Goal: Information Seeking & Learning: Learn about a topic

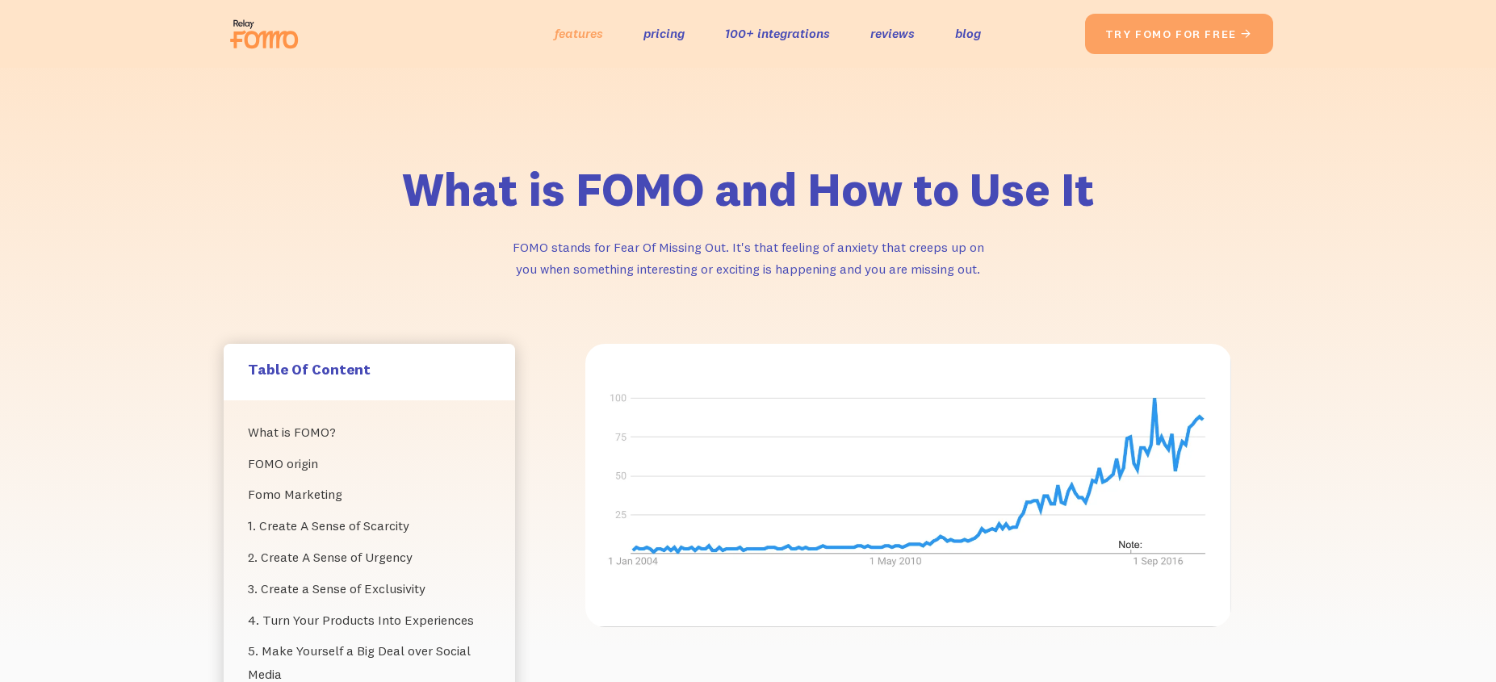
click at [576, 39] on link "features" at bounding box center [579, 33] width 48 height 23
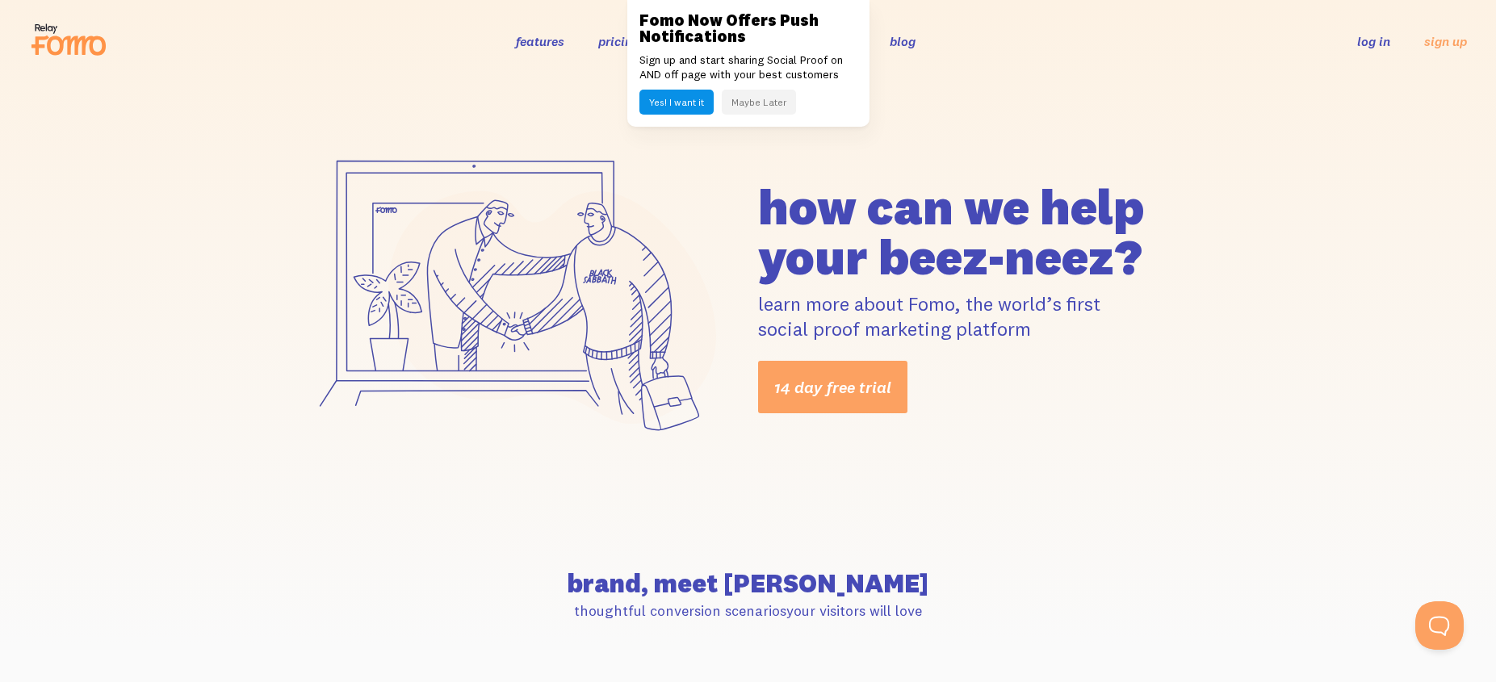
click at [761, 95] on button "Maybe Later" at bounding box center [759, 102] width 74 height 25
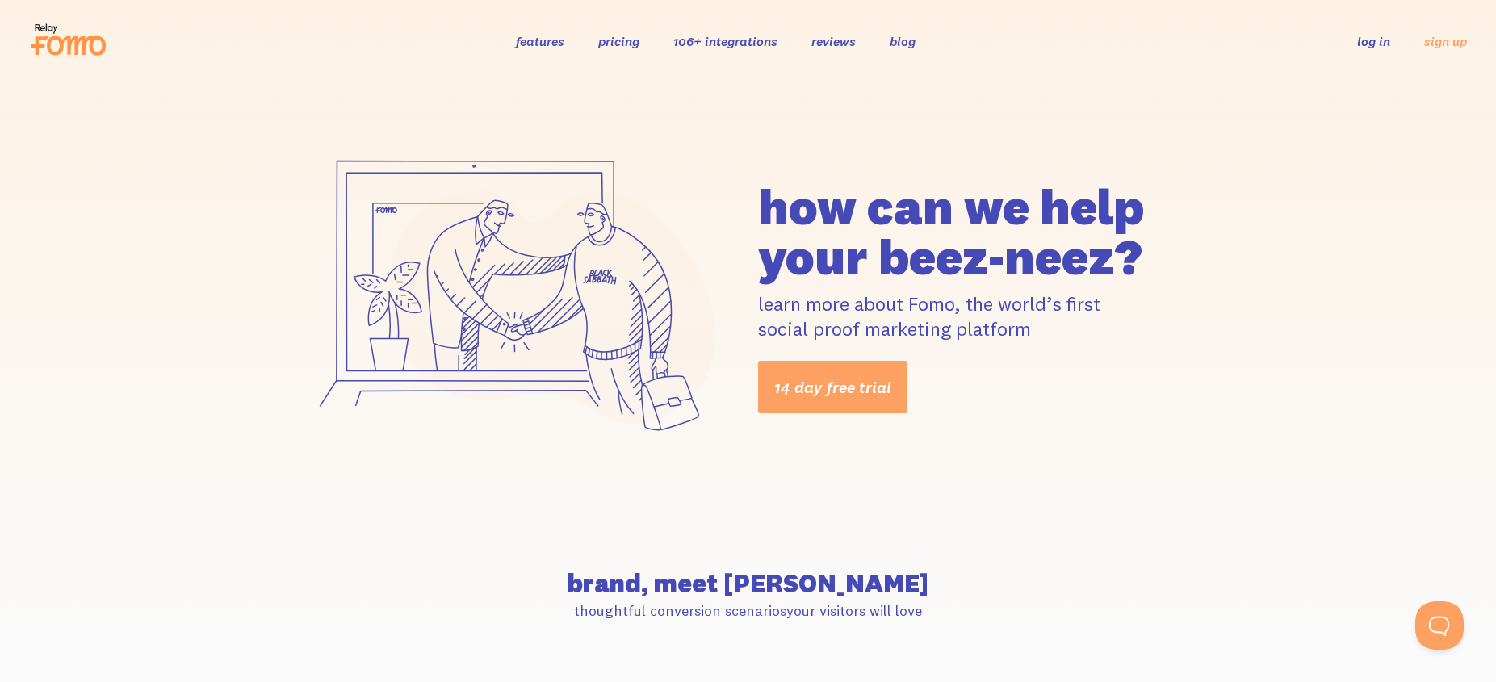
click at [606, 40] on link "pricing" at bounding box center [618, 41] width 41 height 16
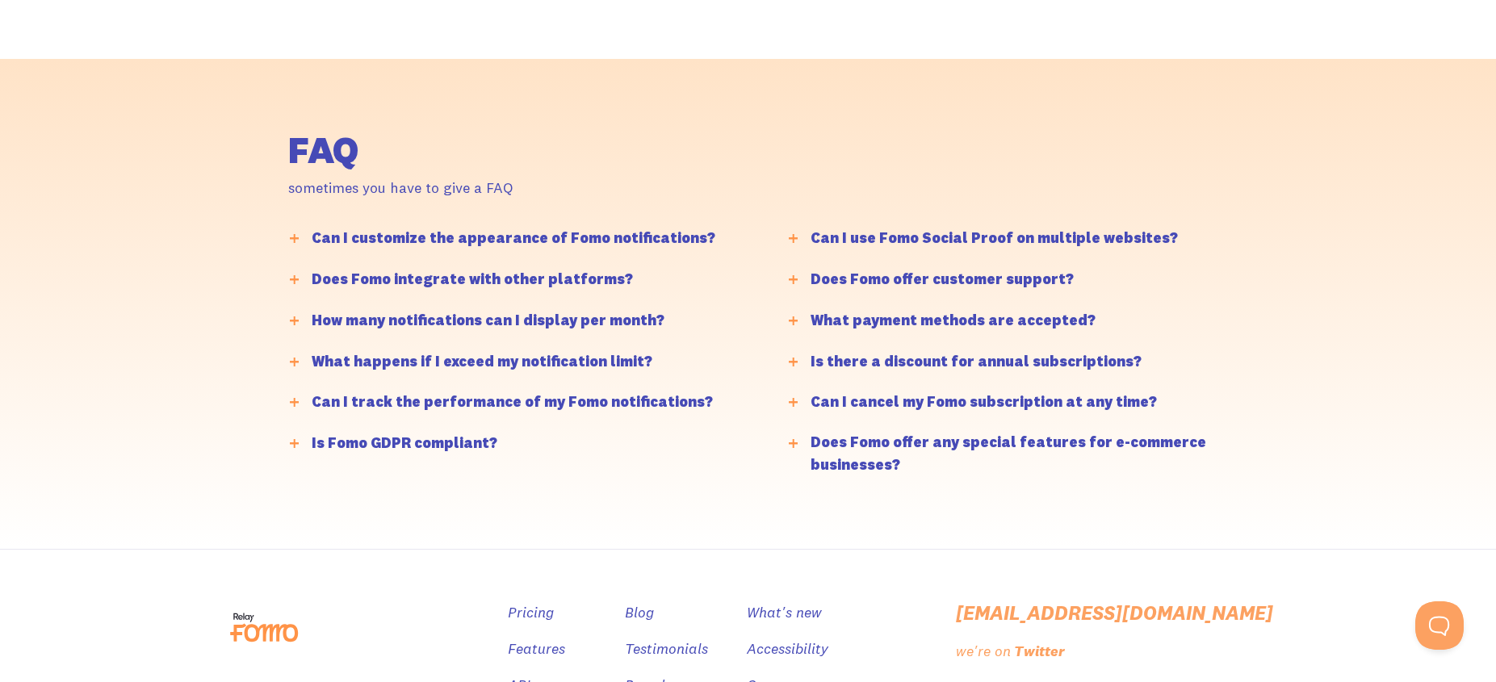
scroll to position [3822, 0]
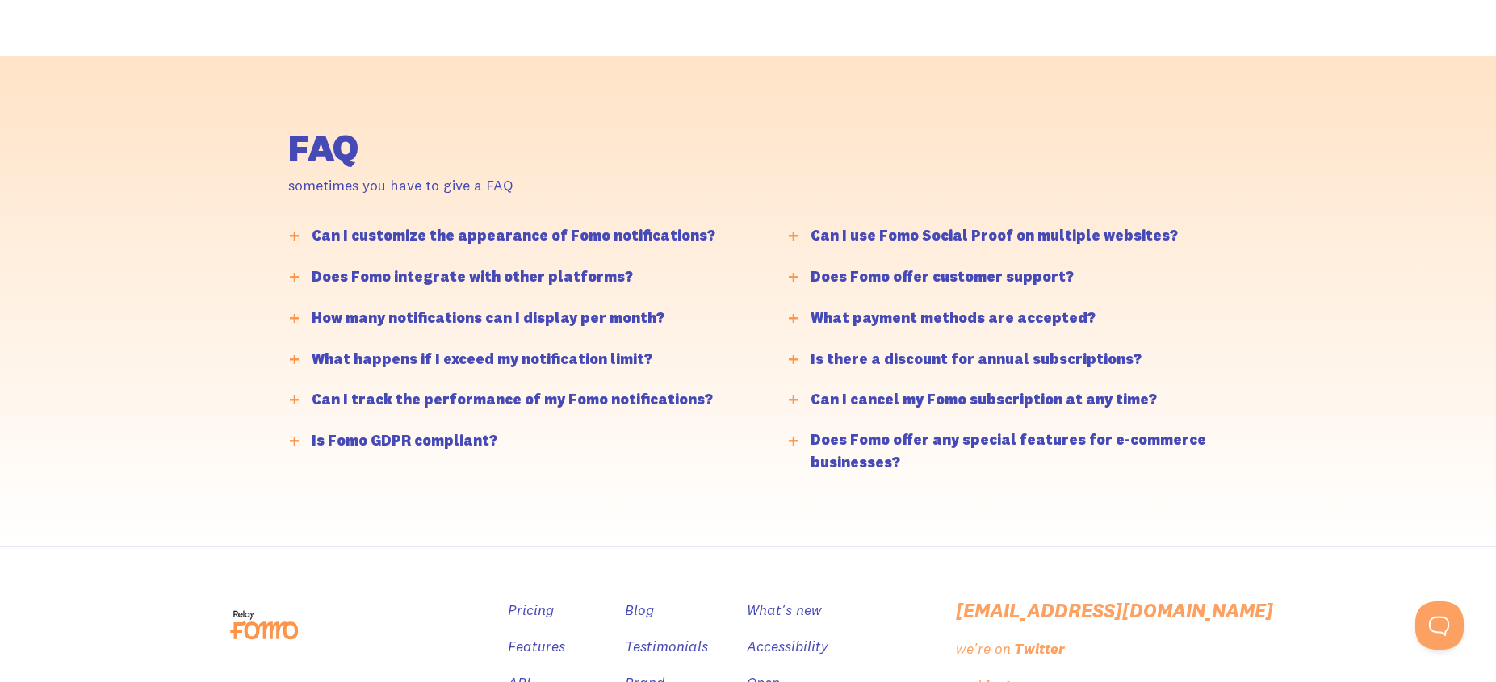
click at [421, 237] on div "Can I customize the appearance of Fomo notifications?" at bounding box center [514, 235] width 404 height 23
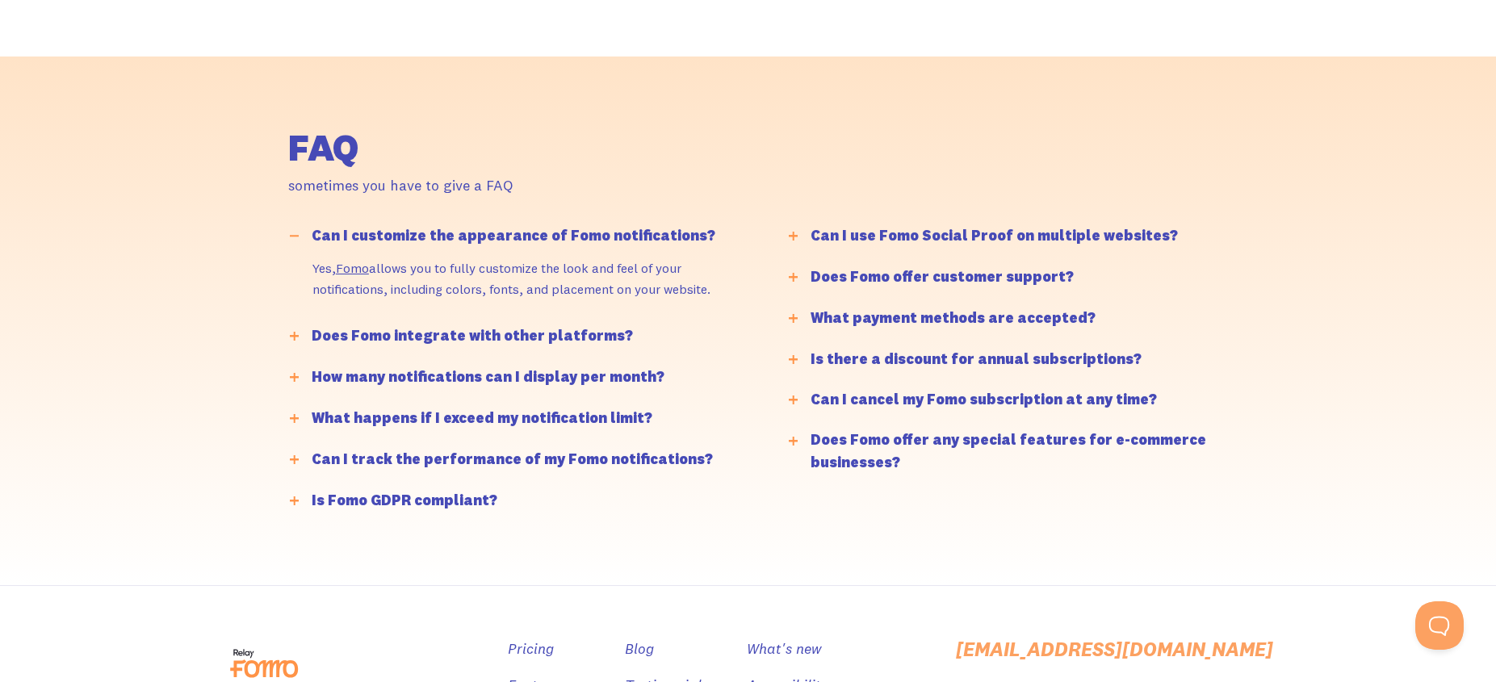
click at [421, 236] on div "Can I customize the appearance of Fomo notifications?" at bounding box center [514, 235] width 404 height 23
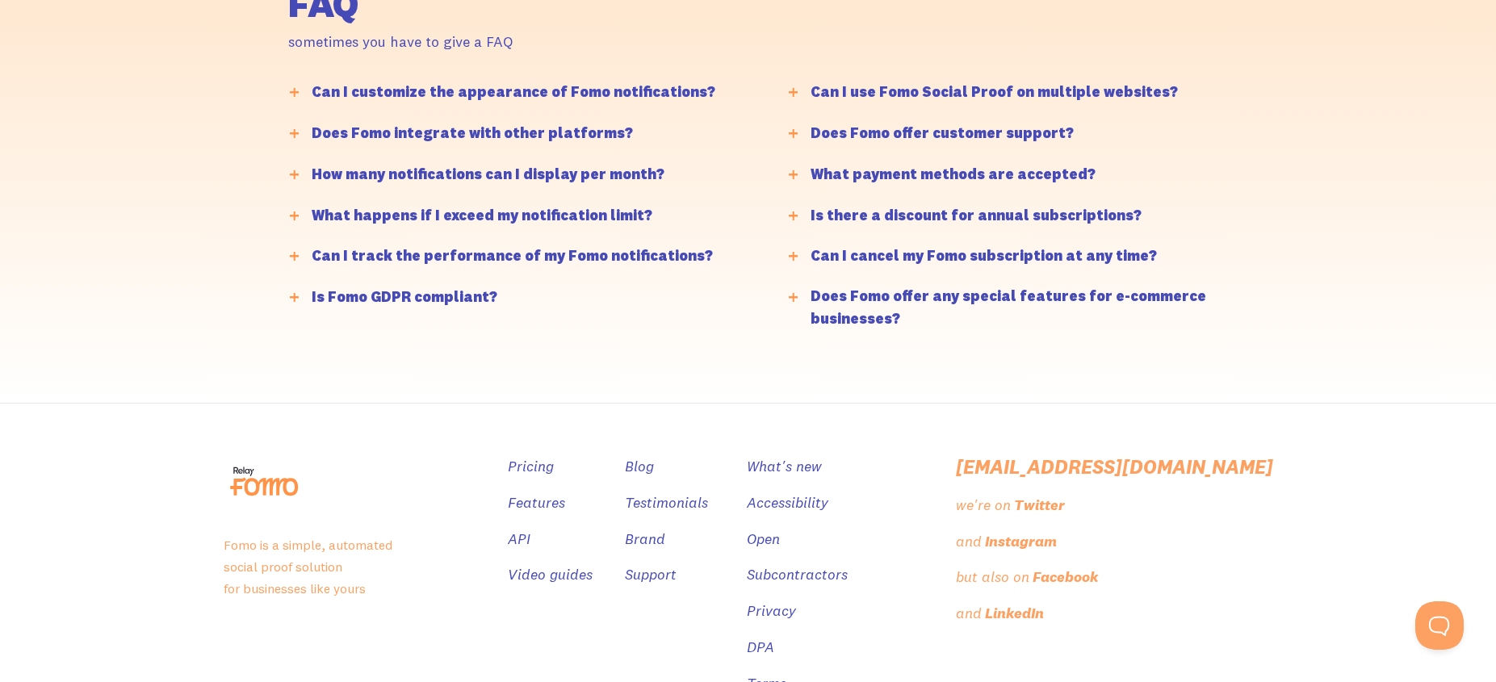
scroll to position [3961, 0]
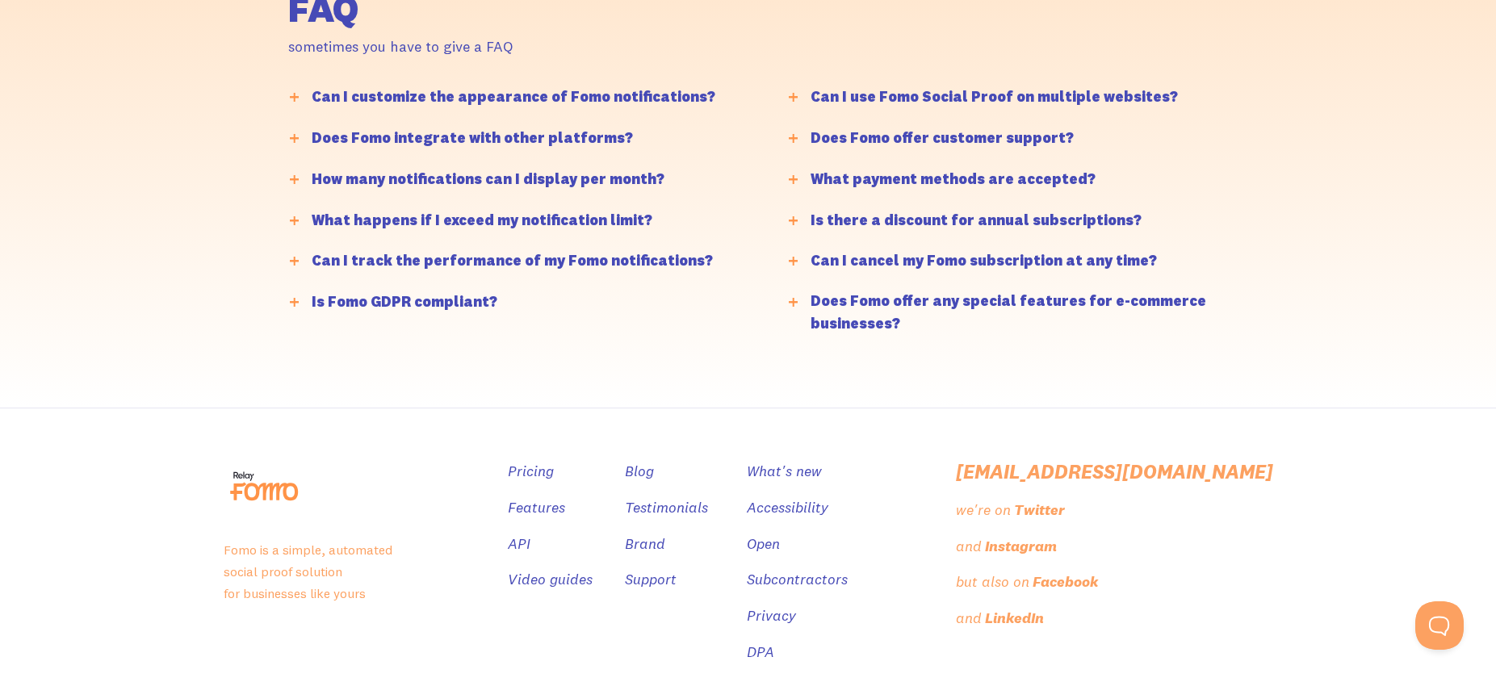
click at [526, 266] on div "Can I track the performance of my Fomo notifications?" at bounding box center [512, 260] width 401 height 23
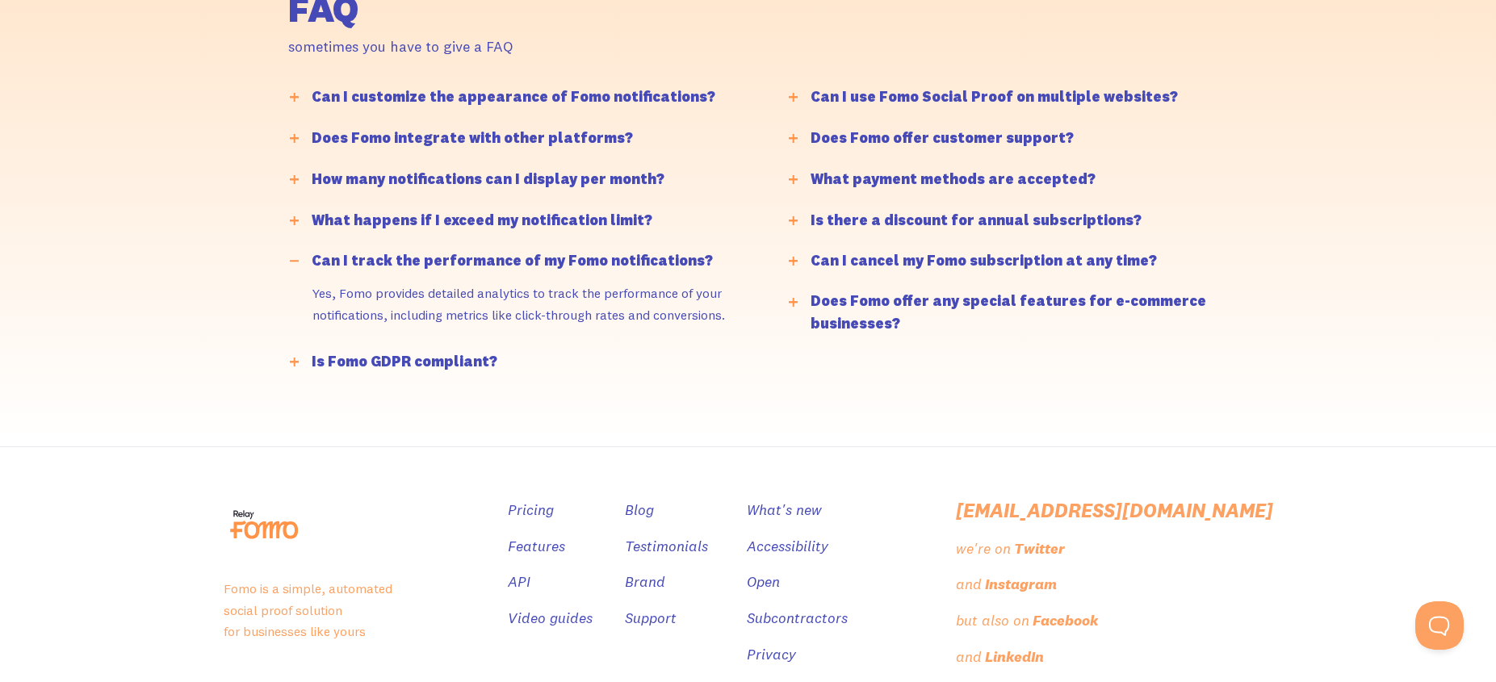
click at [526, 266] on div "Can I track the performance of my Fomo notifications?" at bounding box center [512, 260] width 401 height 23
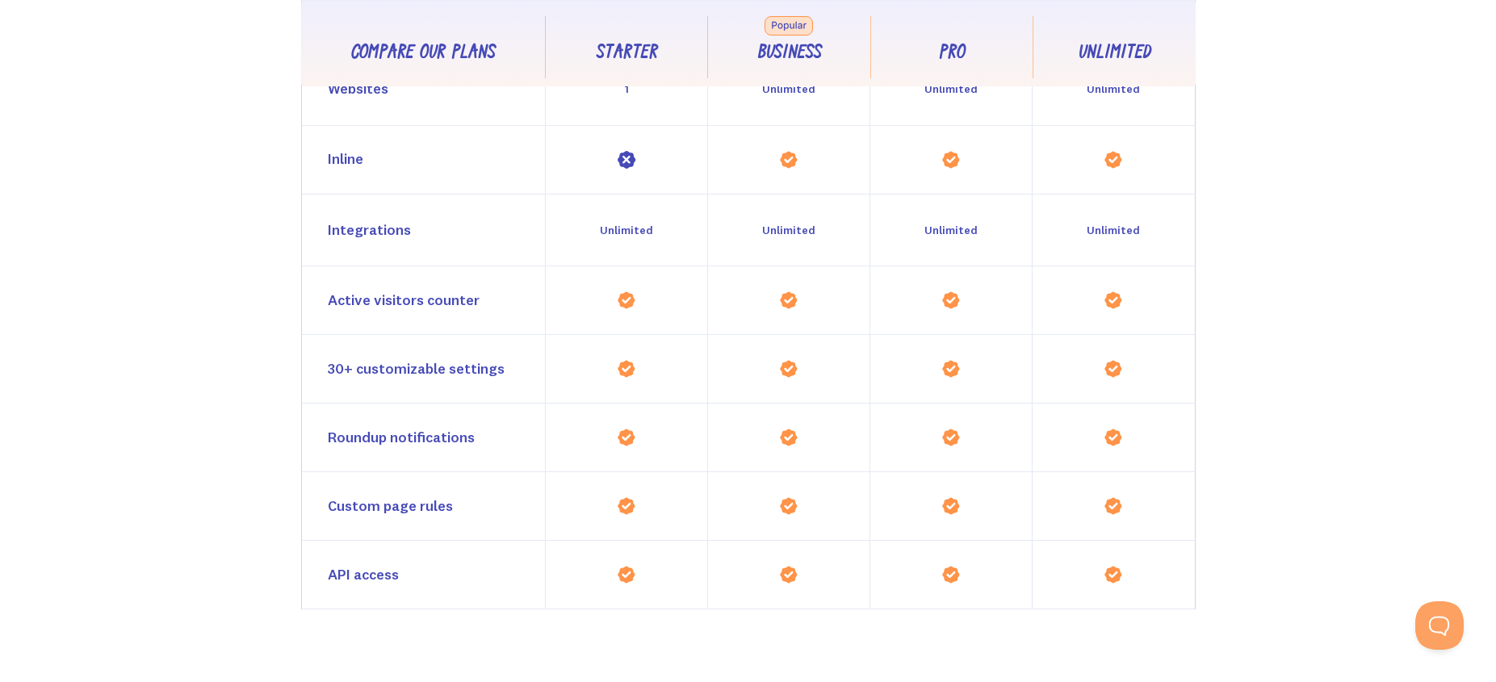
scroll to position [0, 0]
